Goal: Information Seeking & Learning: Learn about a topic

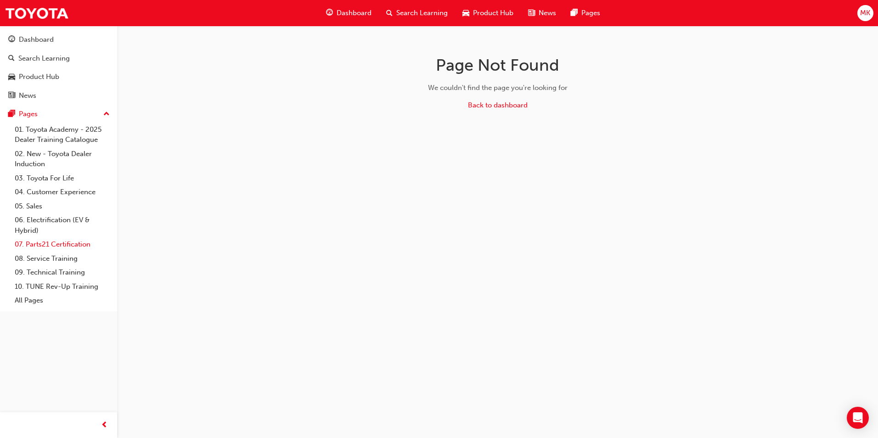
click at [56, 246] on link "07. Parts21 Certification" at bounding box center [62, 245] width 102 height 14
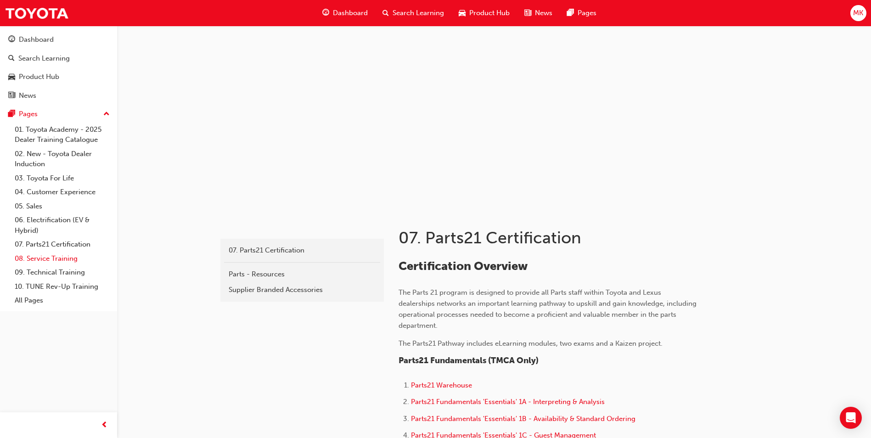
click at [53, 262] on link "08. Service Training" at bounding box center [62, 259] width 102 height 14
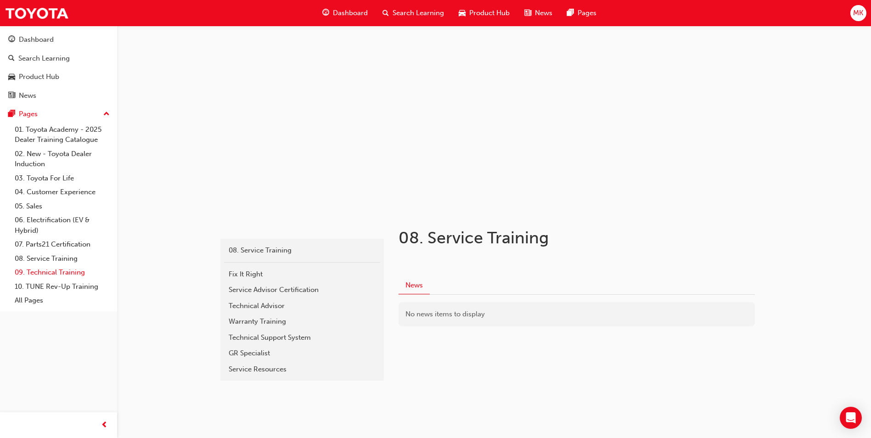
click at [51, 273] on link "09. Technical Training" at bounding box center [62, 273] width 102 height 14
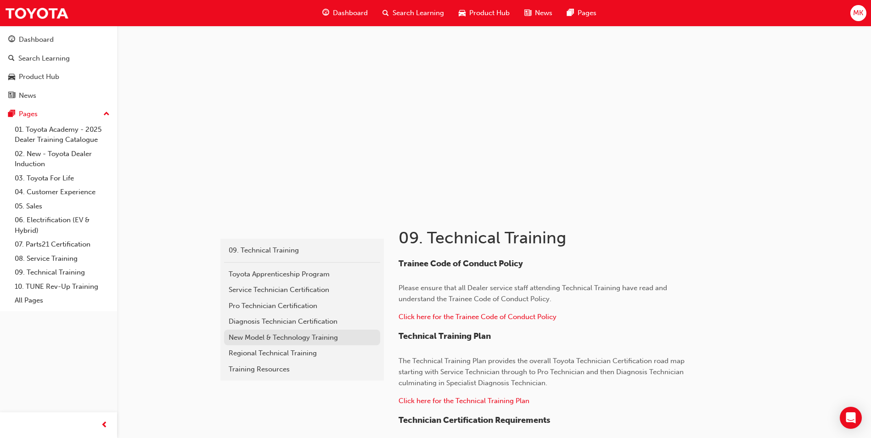
click at [351, 335] on div "New Model & Technology Training" at bounding box center [302, 338] width 147 height 11
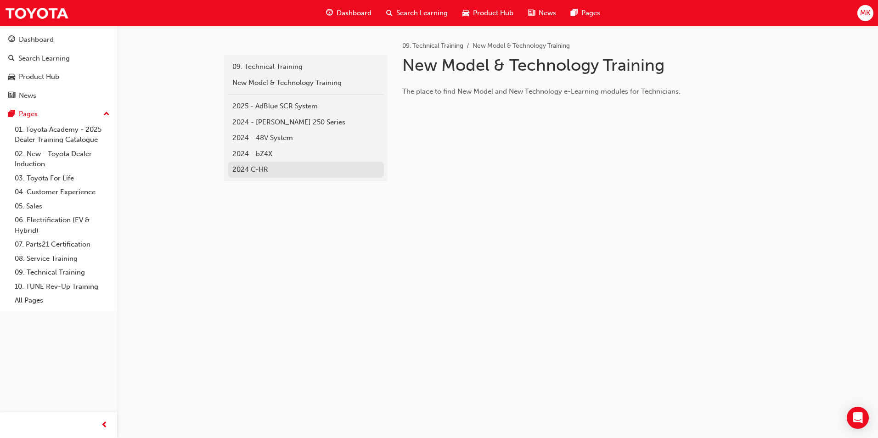
click at [266, 169] on div "2024 C-HR" at bounding box center [305, 169] width 147 height 11
